Goal: Transaction & Acquisition: Purchase product/service

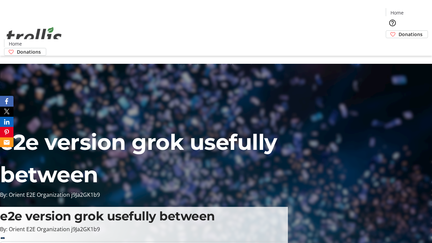
click at [398, 31] on span "Donations" at bounding box center [410, 34] width 24 height 7
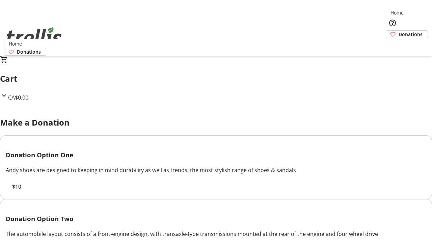
select select "CA"
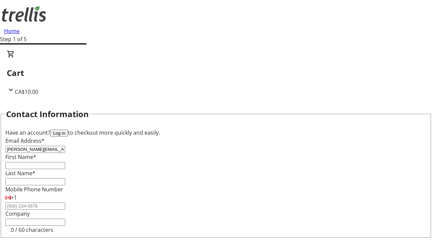
type input "[PERSON_NAME][EMAIL_ADDRESS][DOMAIN_NAME]"
type input "[PERSON_NAME]"
type input "Bins"
type input "[STREET_ADDRESS][PERSON_NAME]"
type input "Kelowna"
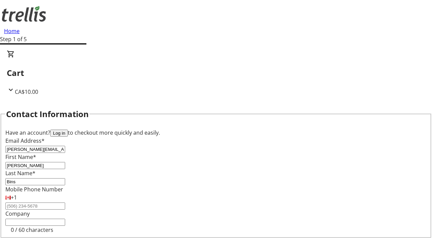
select select "BC"
type input "Kelowna"
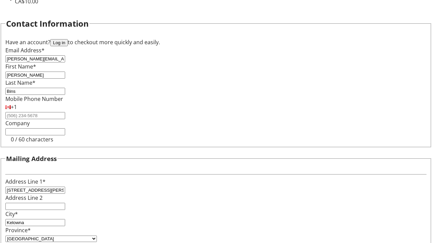
type input "V1Y 0C2"
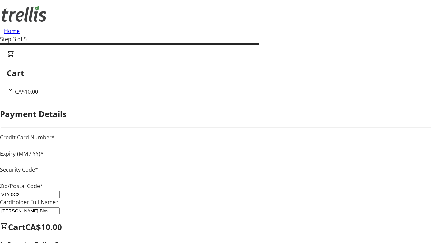
type input "V1Y 0C2"
